Goal: Register for event/course

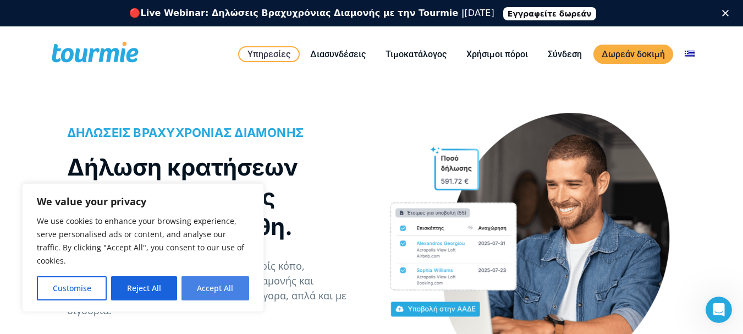
click at [210, 284] on button "Accept All" at bounding box center [215, 288] width 68 height 24
checkbox input "true"
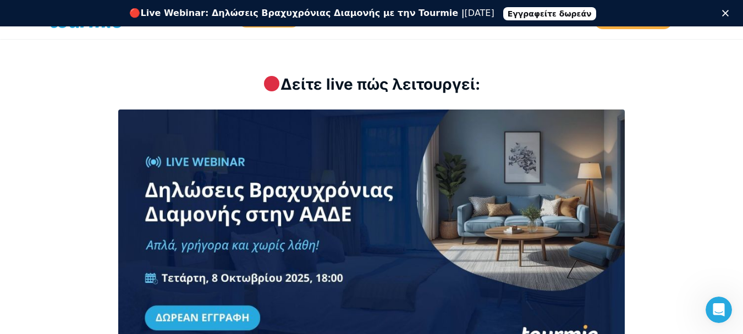
scroll to position [1503, 0]
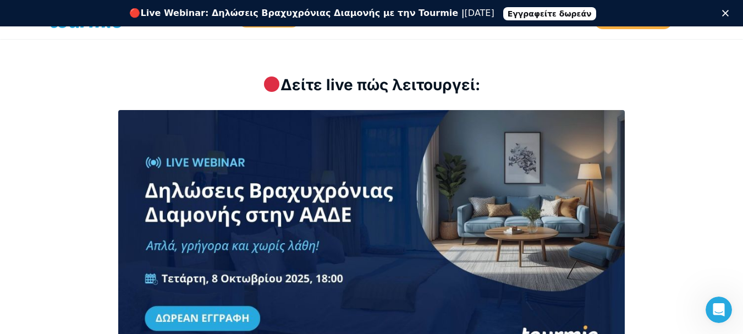
click at [323, 212] on link at bounding box center [371, 243] width 563 height 266
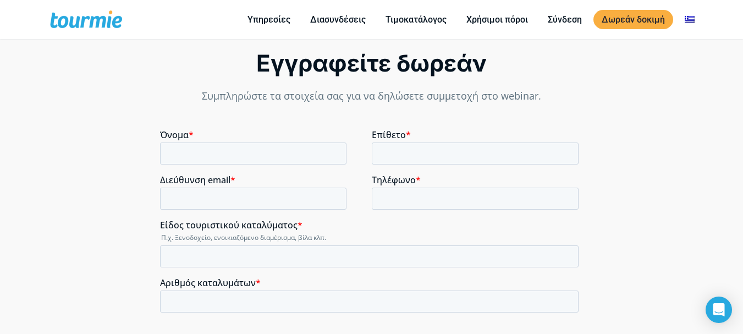
scroll to position [839, 0]
